Goal: Transaction & Acquisition: Purchase product/service

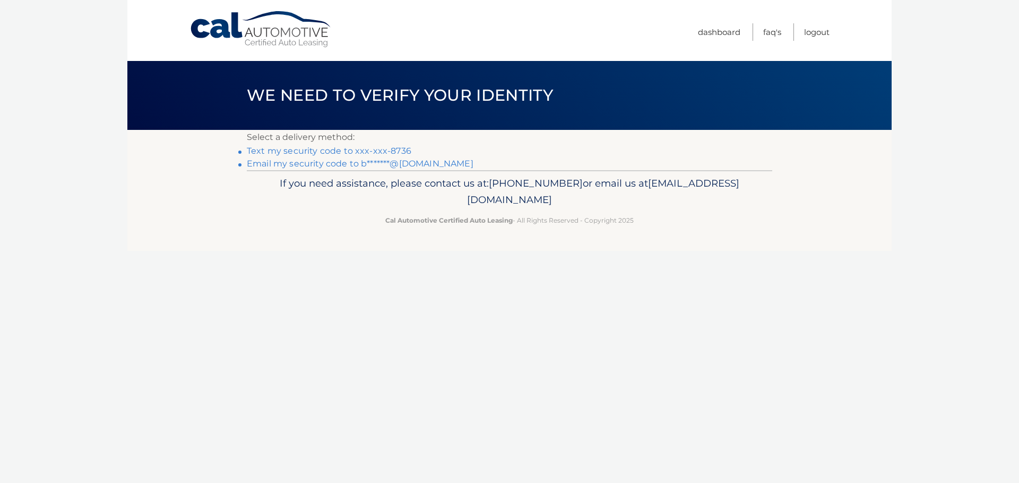
click at [399, 148] on link "Text my security code to xxx-xxx-8736" at bounding box center [329, 151] width 165 height 10
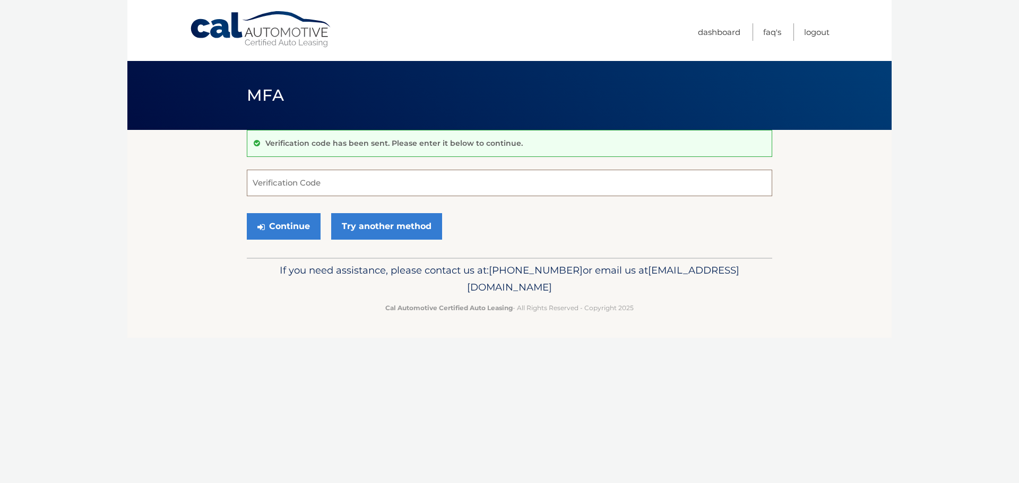
click at [335, 180] on input "Verification Code" at bounding box center [509, 183] width 525 height 27
type input "078351"
click at [282, 230] on button "Continue" at bounding box center [284, 226] width 74 height 27
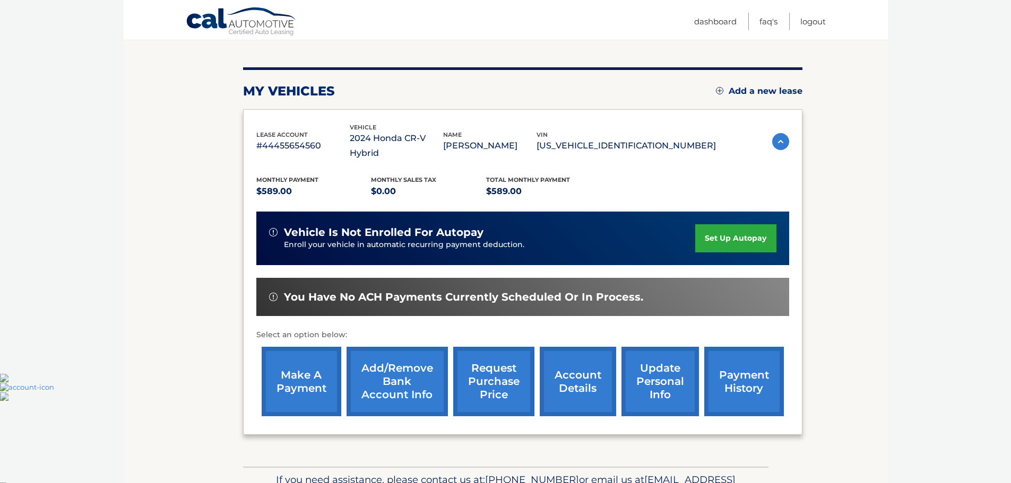
scroll to position [142, 0]
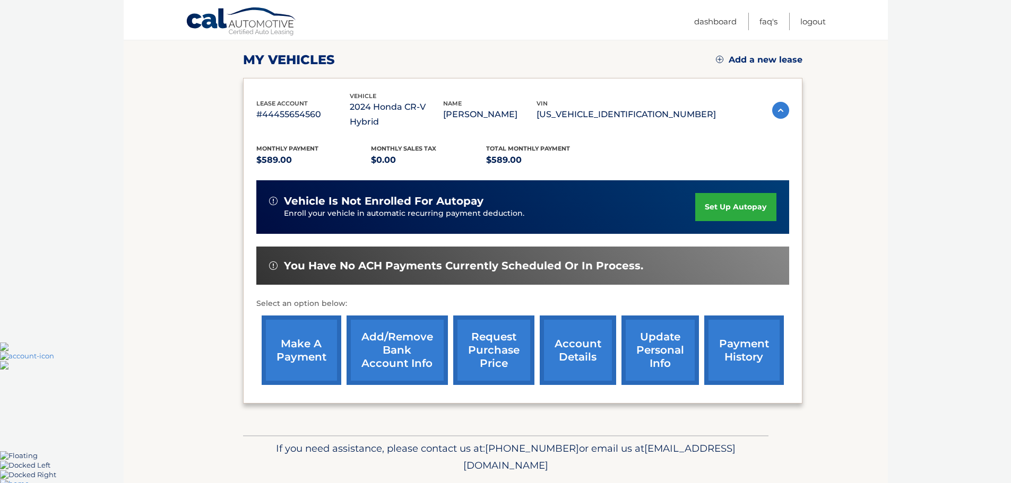
click at [305, 336] on link "make a payment" at bounding box center [302, 351] width 80 height 70
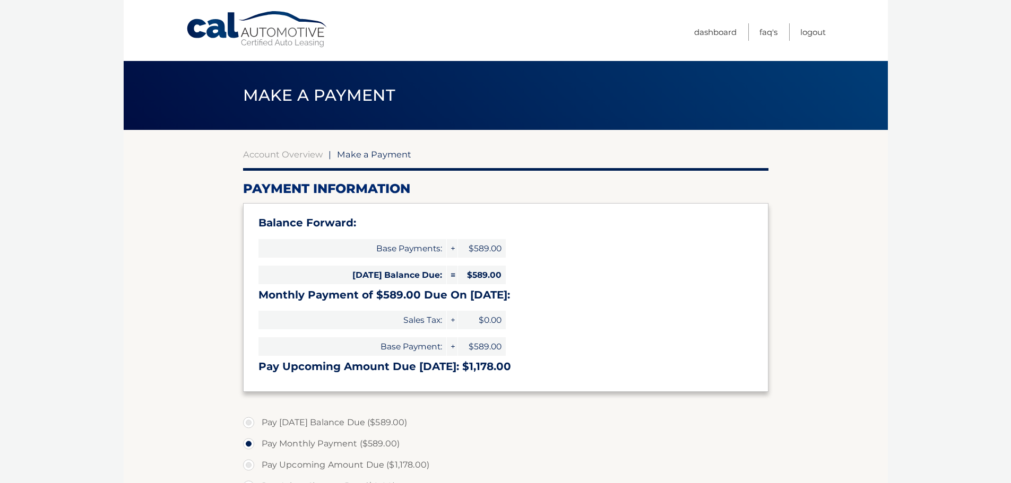
select select "OWNkYTJhNzAtMmQ0ZS00Yjc3LWFhMDMtMDdlNmFiZGQ1MWE4"
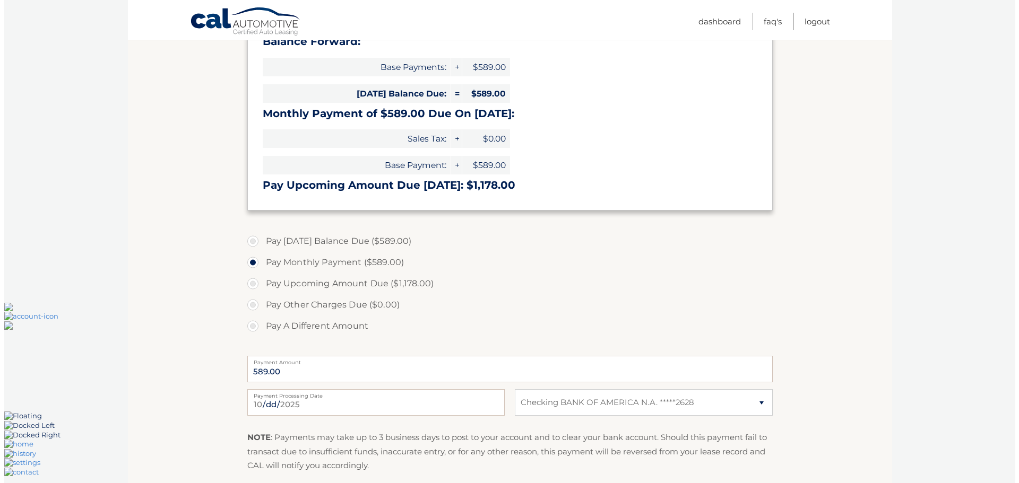
scroll to position [283, 0]
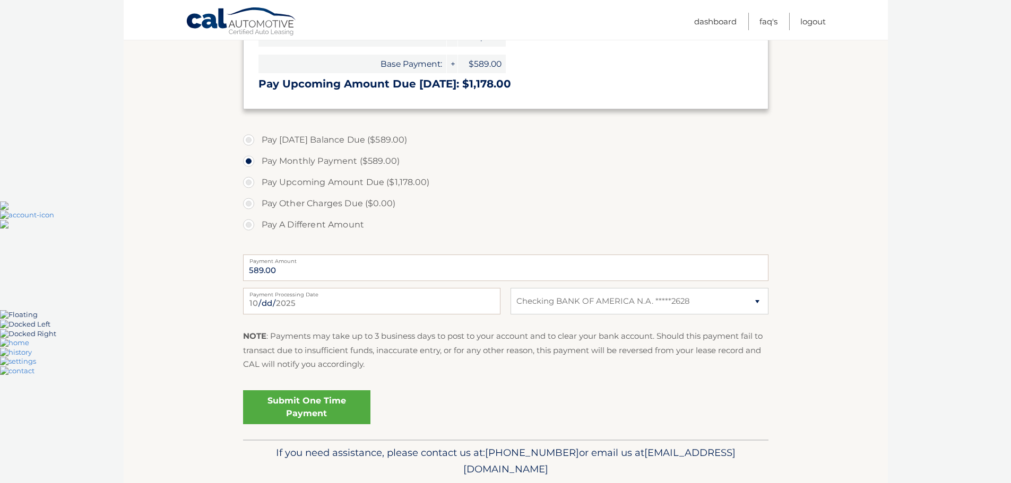
click at [321, 410] on link "Submit One Time Payment" at bounding box center [306, 408] width 127 height 34
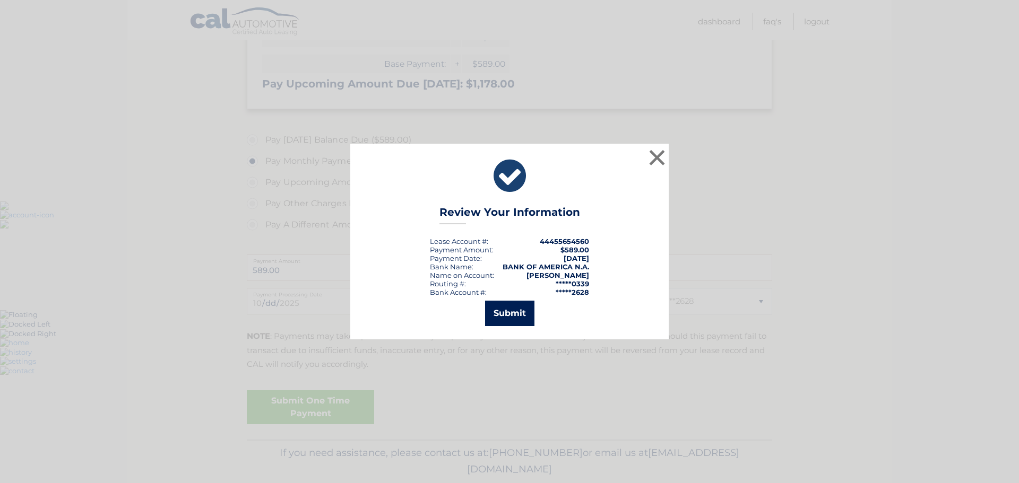
click at [513, 317] on button "Submit" at bounding box center [509, 313] width 49 height 25
